Goal: Navigation & Orientation: Find specific page/section

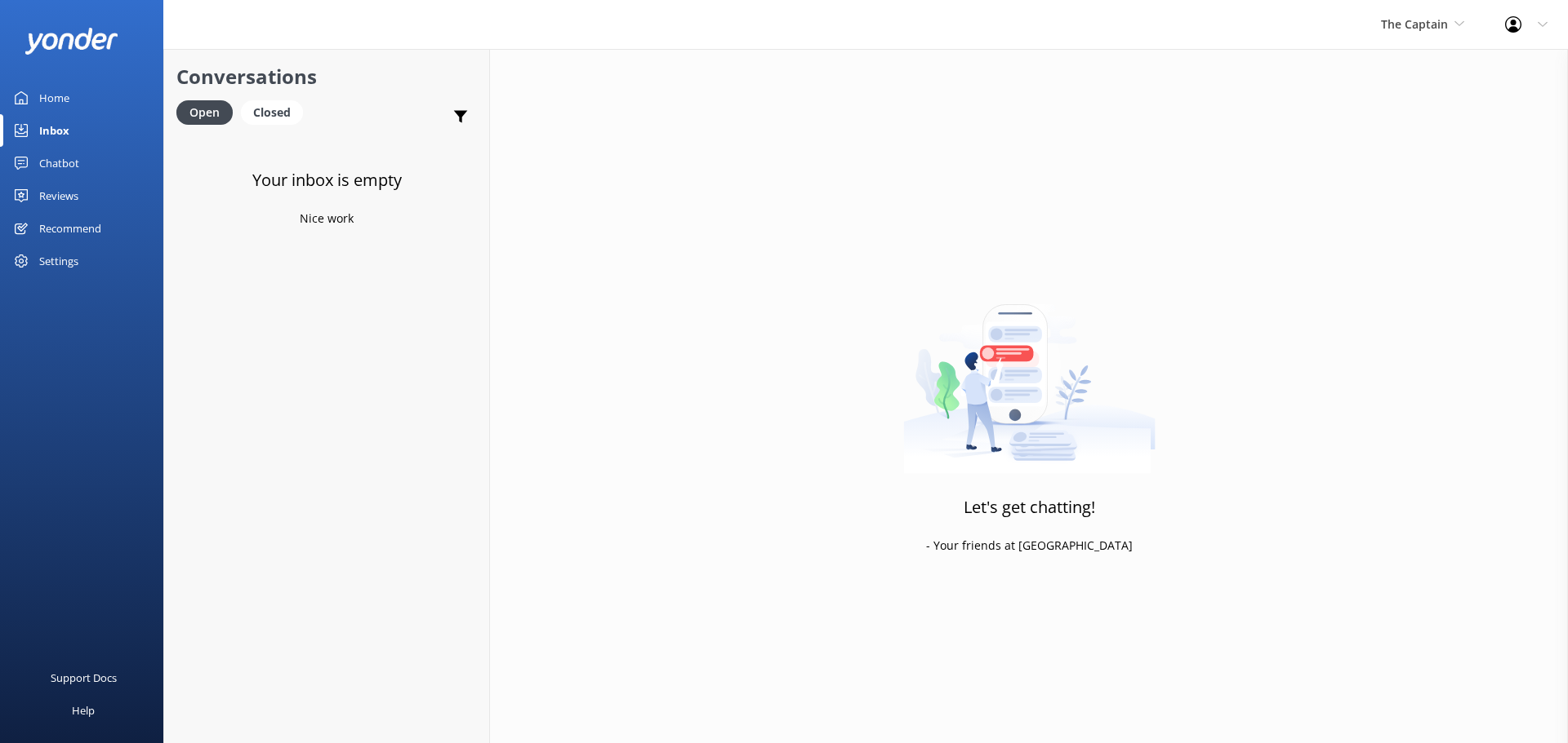
click at [49, 128] on div "Inbox" at bounding box center [53, 131] width 30 height 32
click at [1397, 30] on span "The Captain" at bounding box center [1414, 23] width 67 height 15
click at [1395, 102] on link "Aruba's Activities Expert" at bounding box center [1442, 107] width 163 height 39
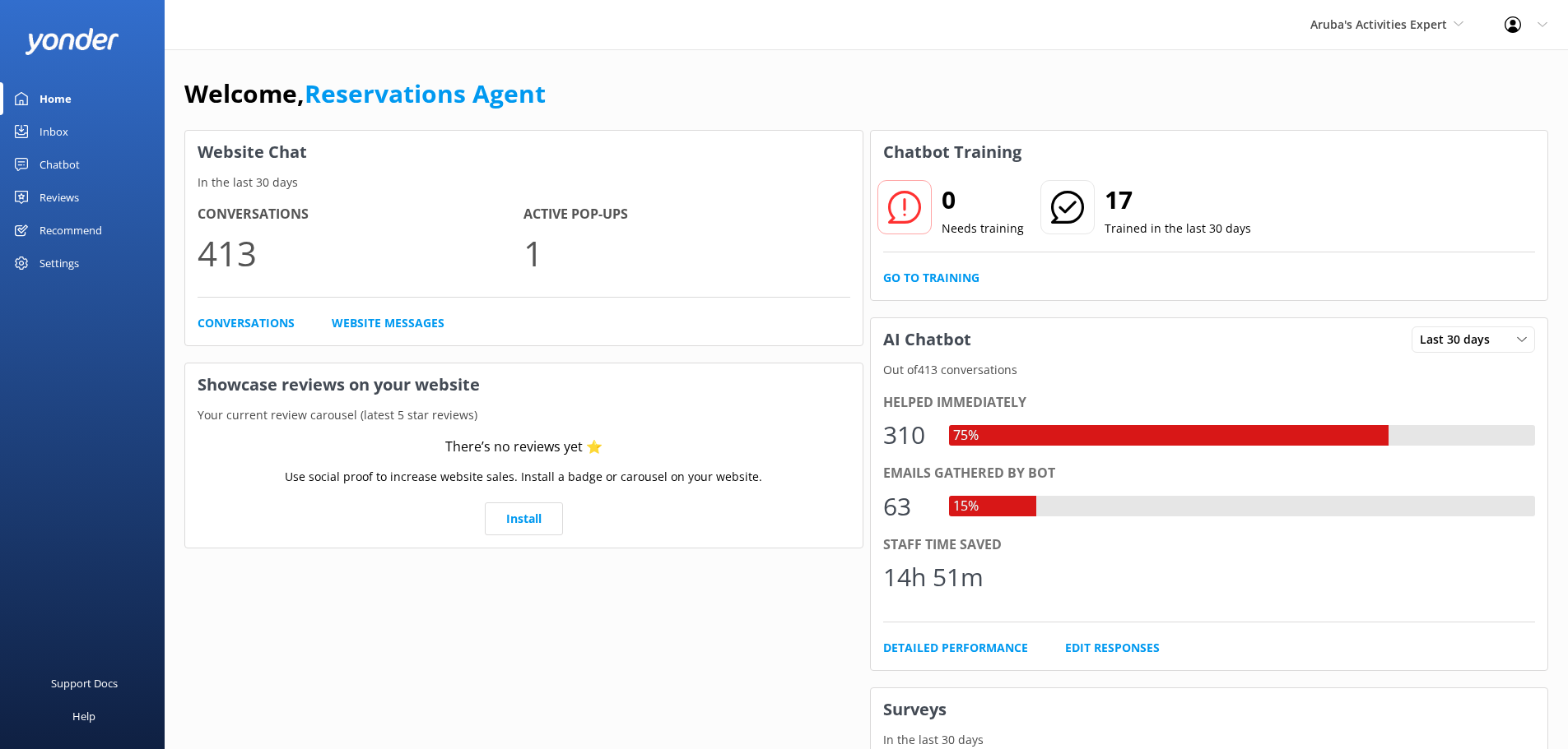
click at [63, 132] on div "Inbox" at bounding box center [54, 132] width 29 height 33
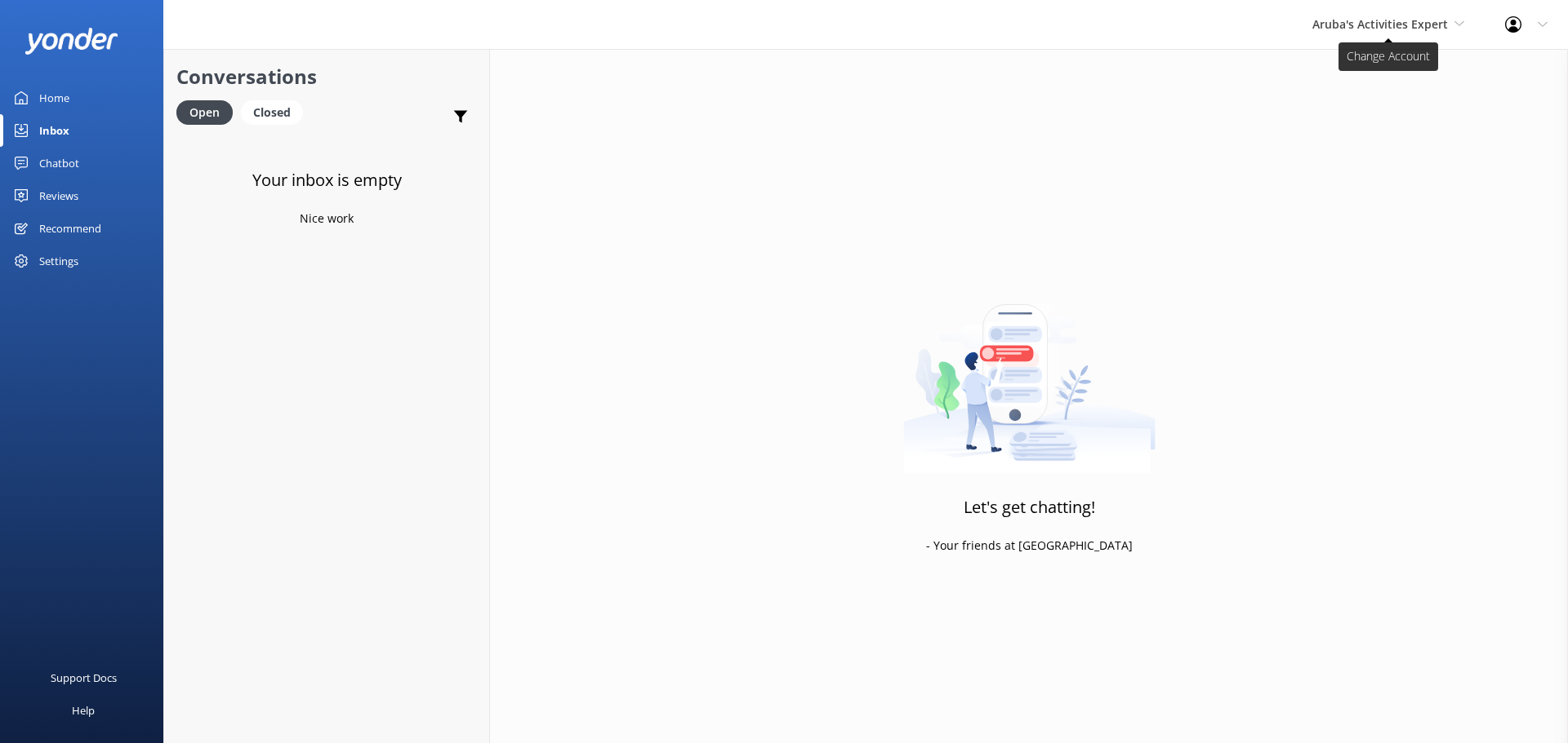
click at [1431, 15] on span "Aruba's Activities Expert" at bounding box center [1388, 24] width 152 height 18
click at [1371, 147] on link "The Captain" at bounding box center [1373, 146] width 163 height 39
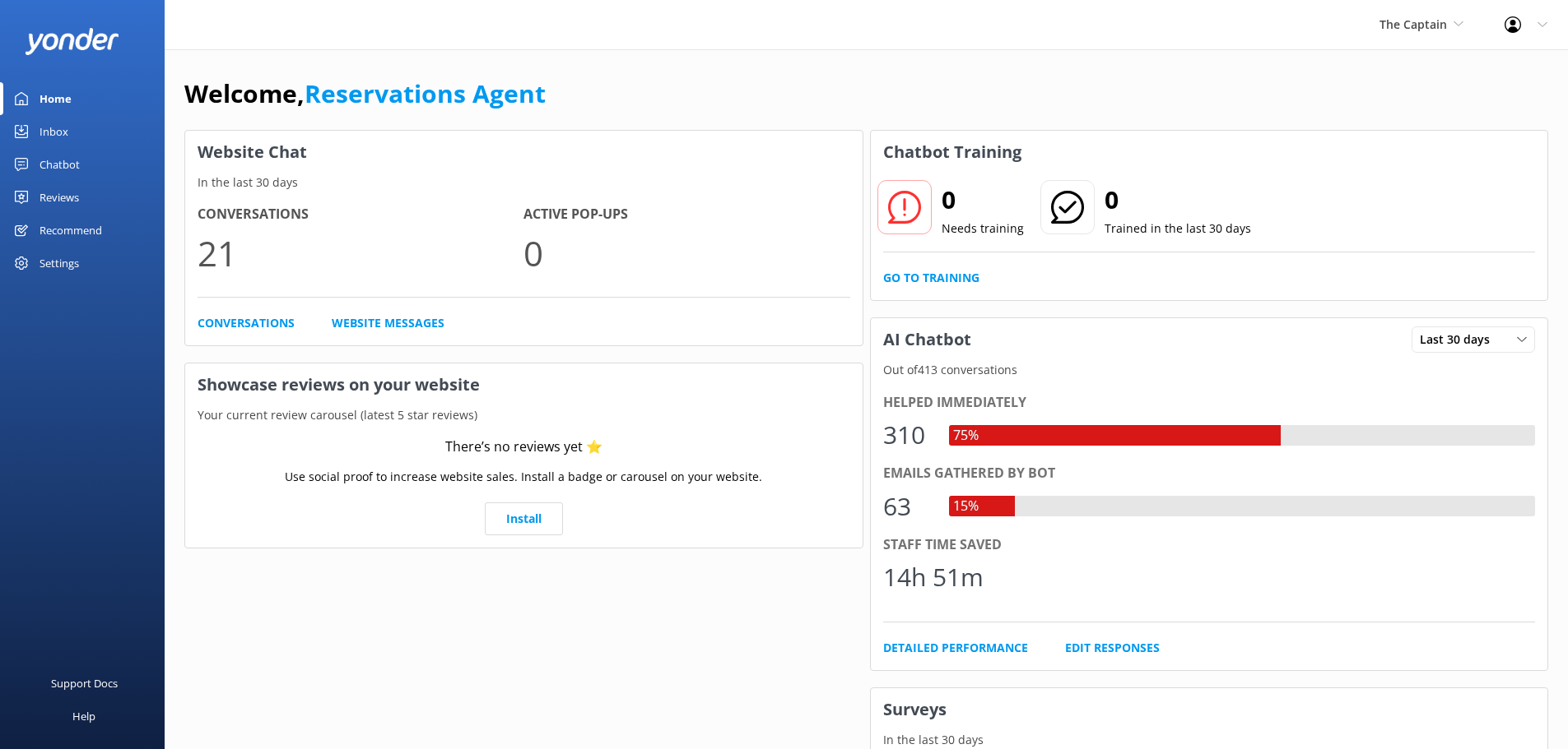
click at [48, 135] on div "Inbox" at bounding box center [54, 132] width 29 height 33
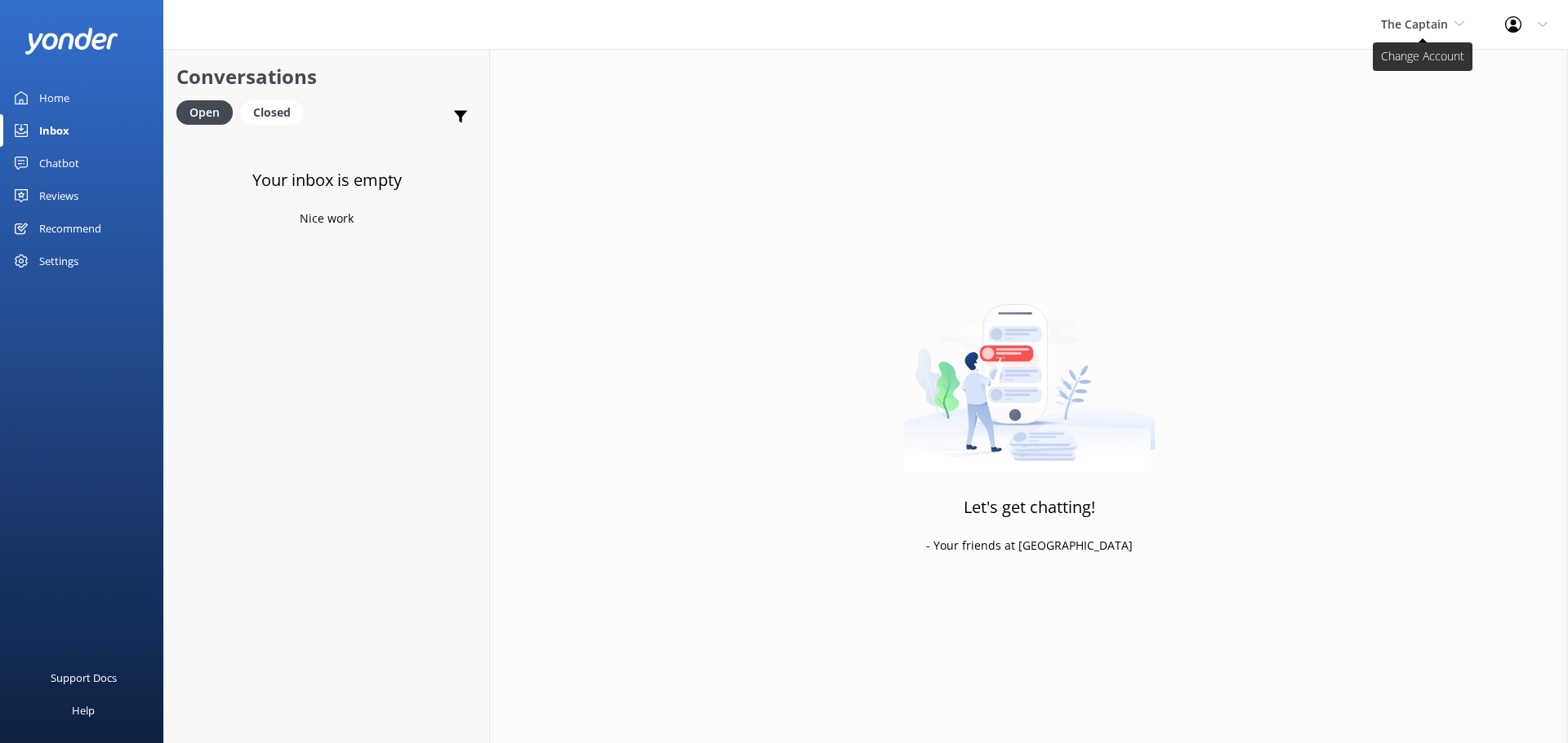
click at [1422, 31] on span "The Captain" at bounding box center [1414, 23] width 67 height 15
click at [1418, 60] on link "De [GEOGRAPHIC_DATA]" at bounding box center [1442, 68] width 163 height 39
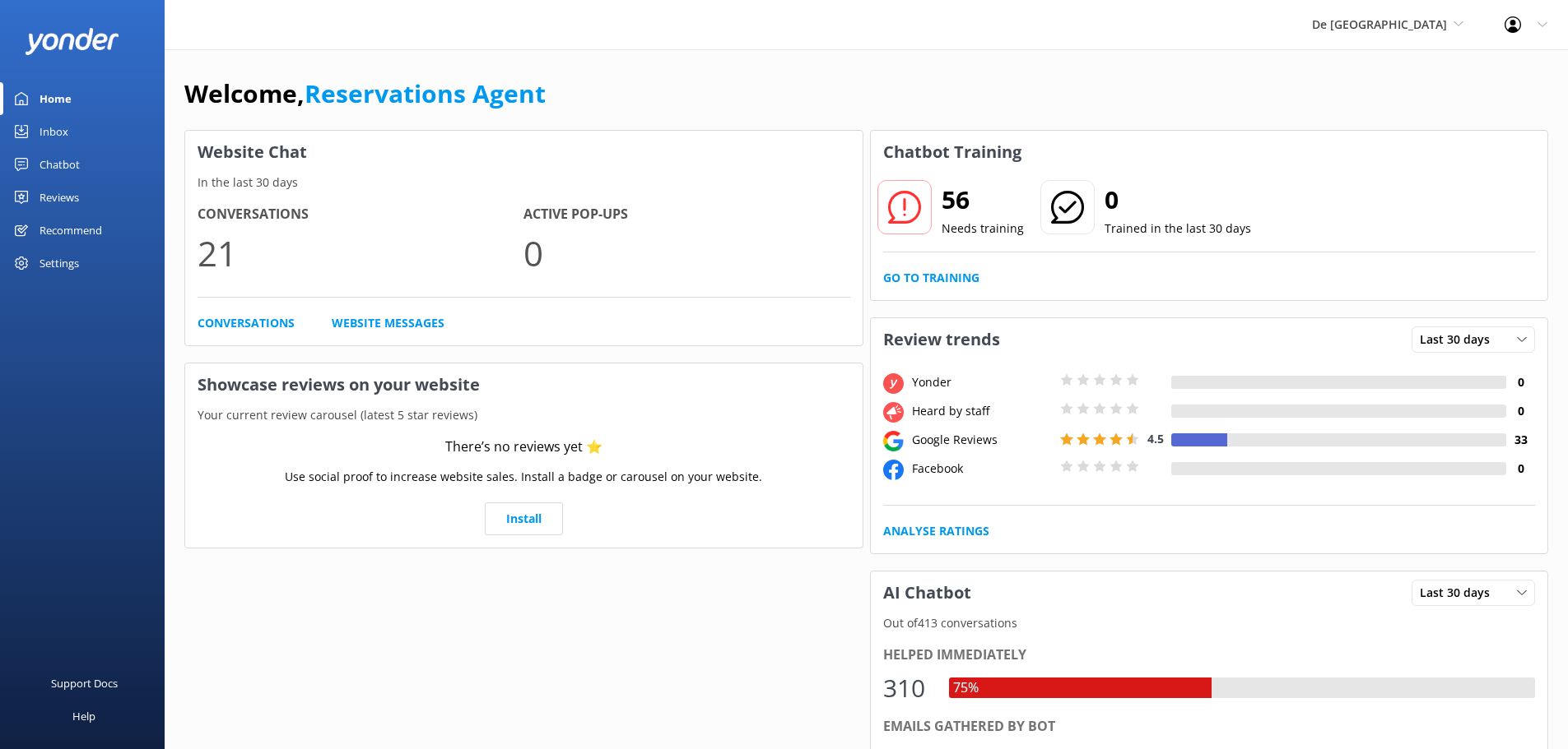
click at [68, 133] on link "Inbox" at bounding box center [82, 132] width 165 height 33
